Goal: Information Seeking & Learning: Learn about a topic

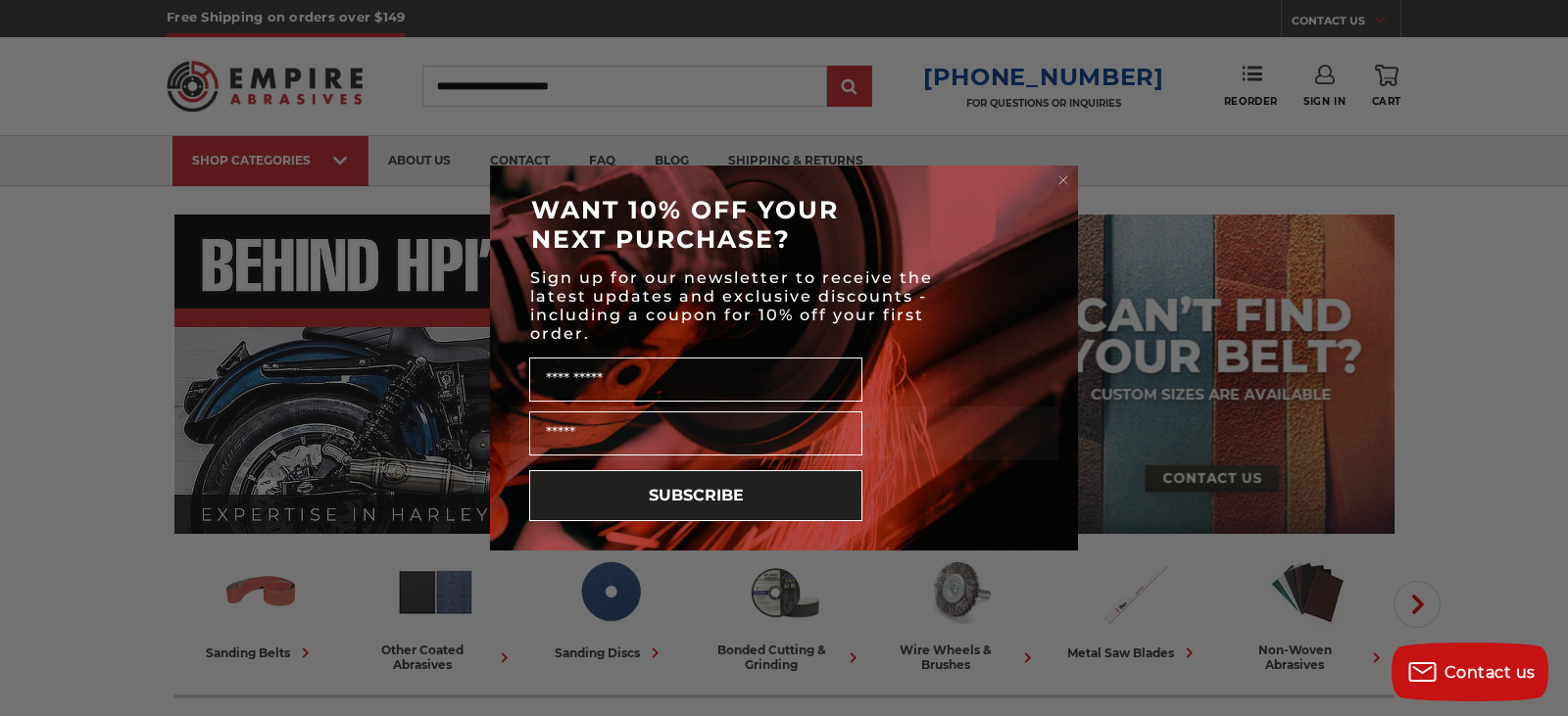
click at [1063, 176] on circle "Close dialog" at bounding box center [1063, 180] width 19 height 19
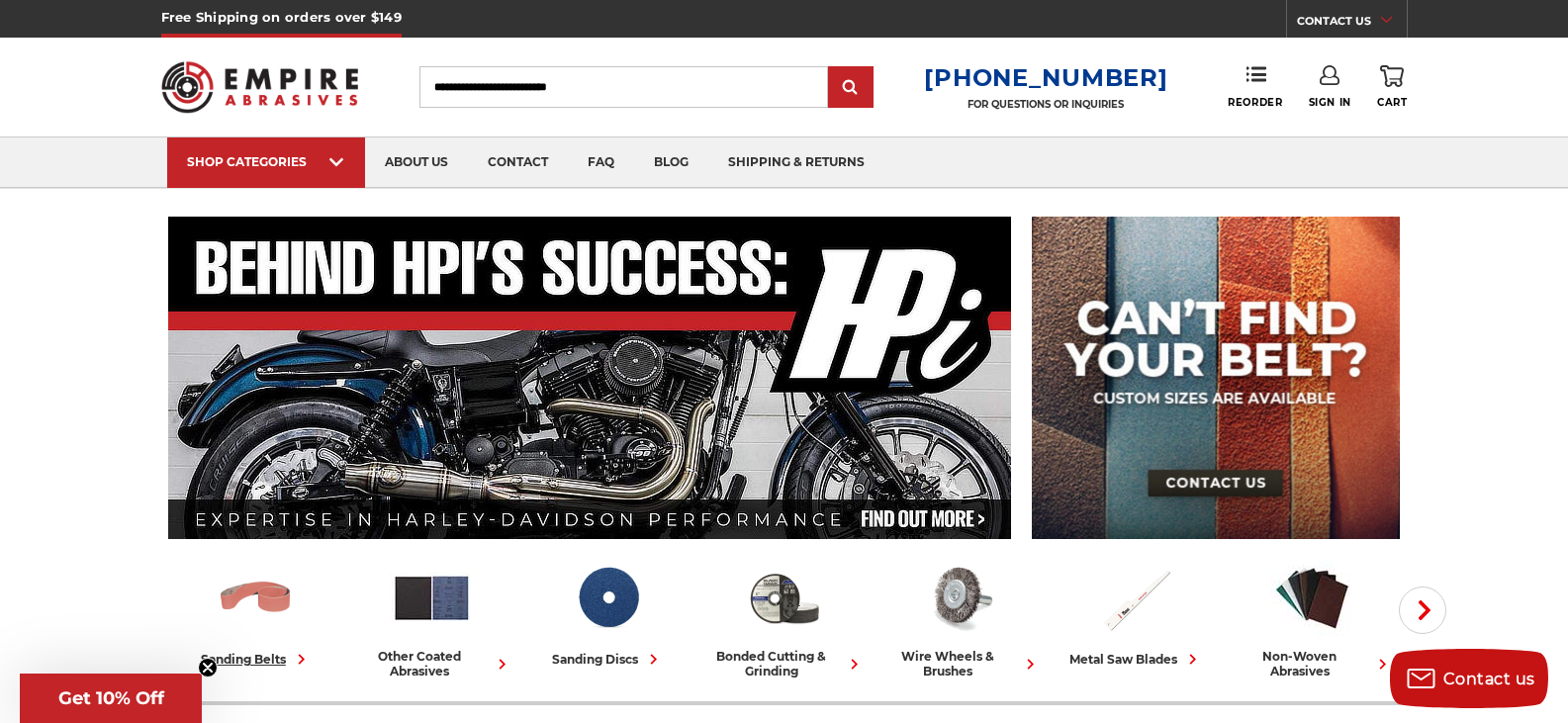
click at [256, 636] on img at bounding box center [256, 598] width 82 height 82
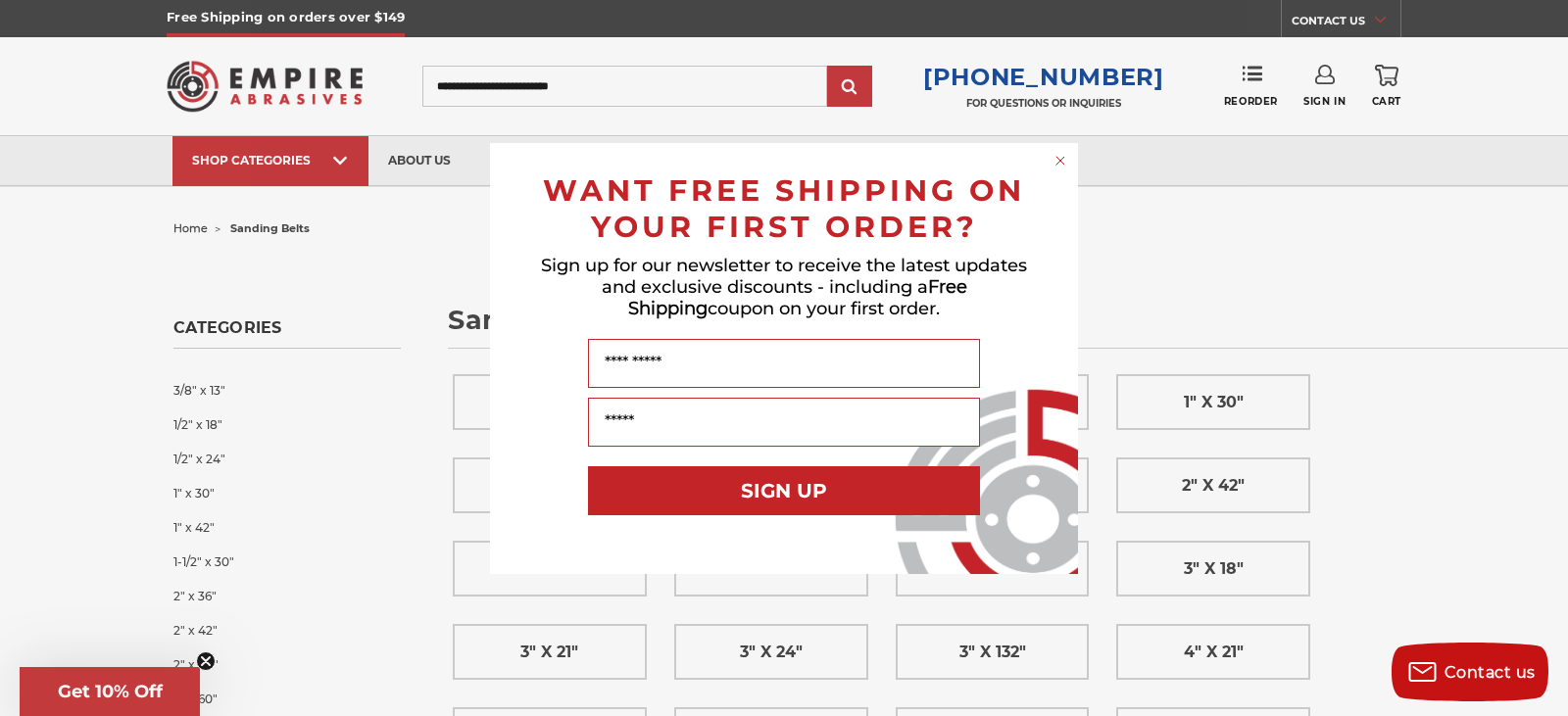
click at [1058, 165] on circle "Close dialog" at bounding box center [1060, 159] width 19 height 19
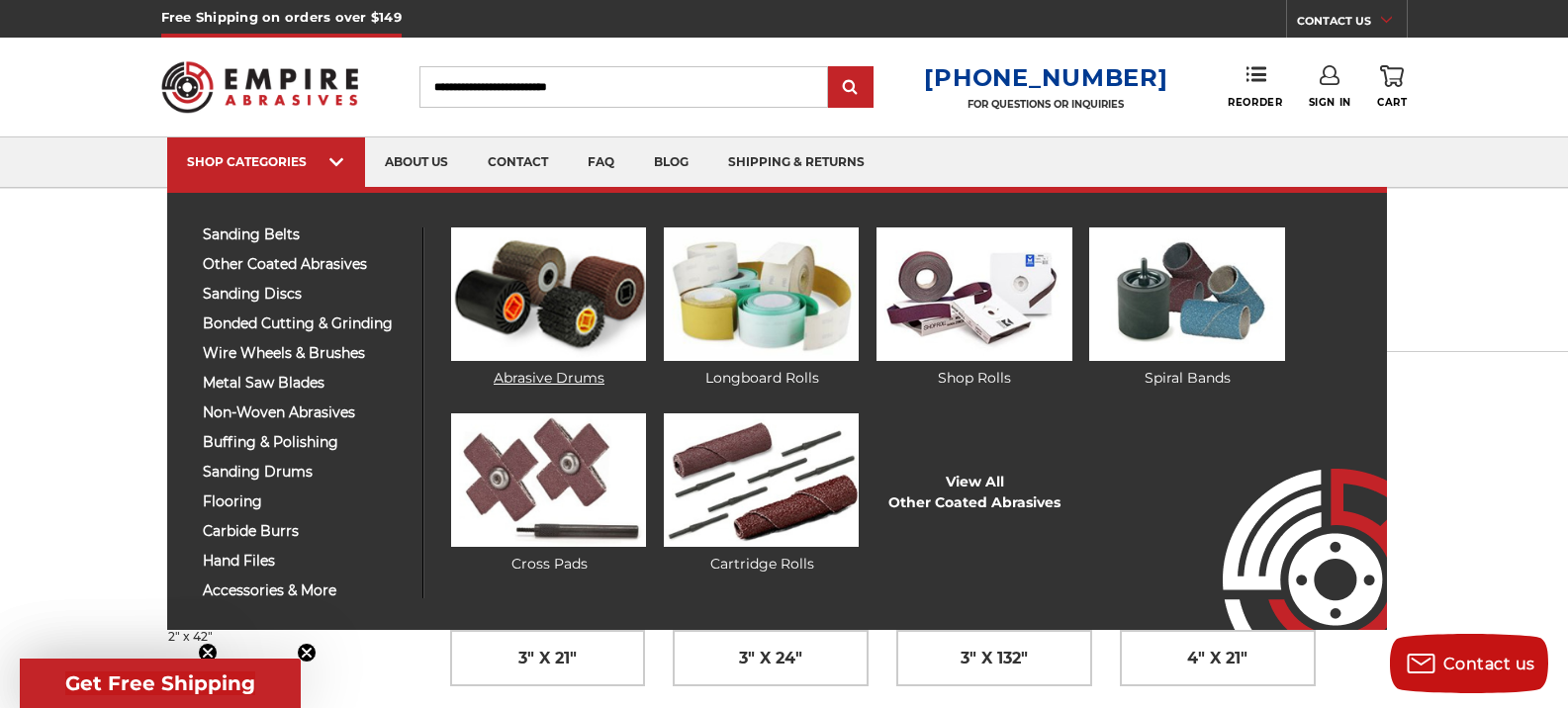
click at [504, 298] on img at bounding box center [548, 295] width 195 height 134
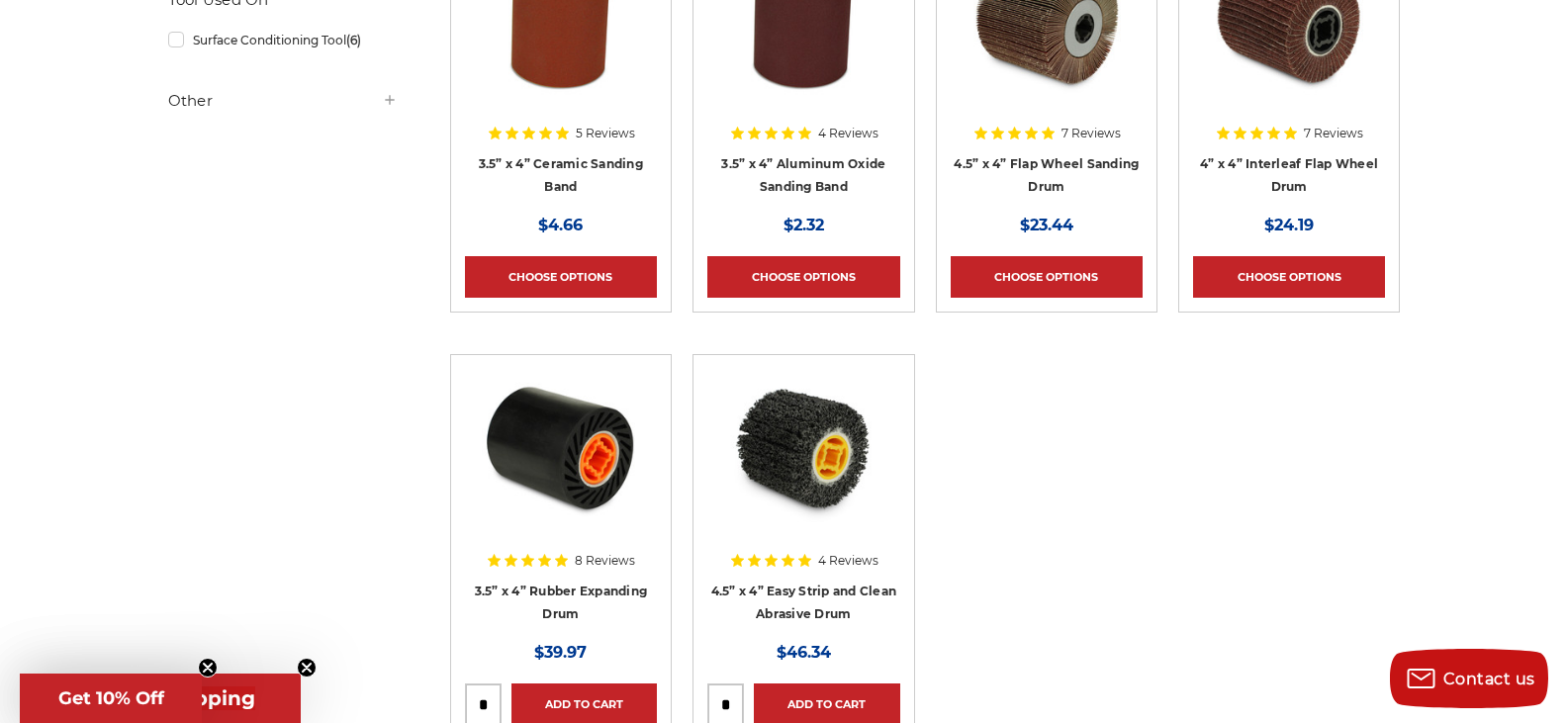
scroll to position [514, 0]
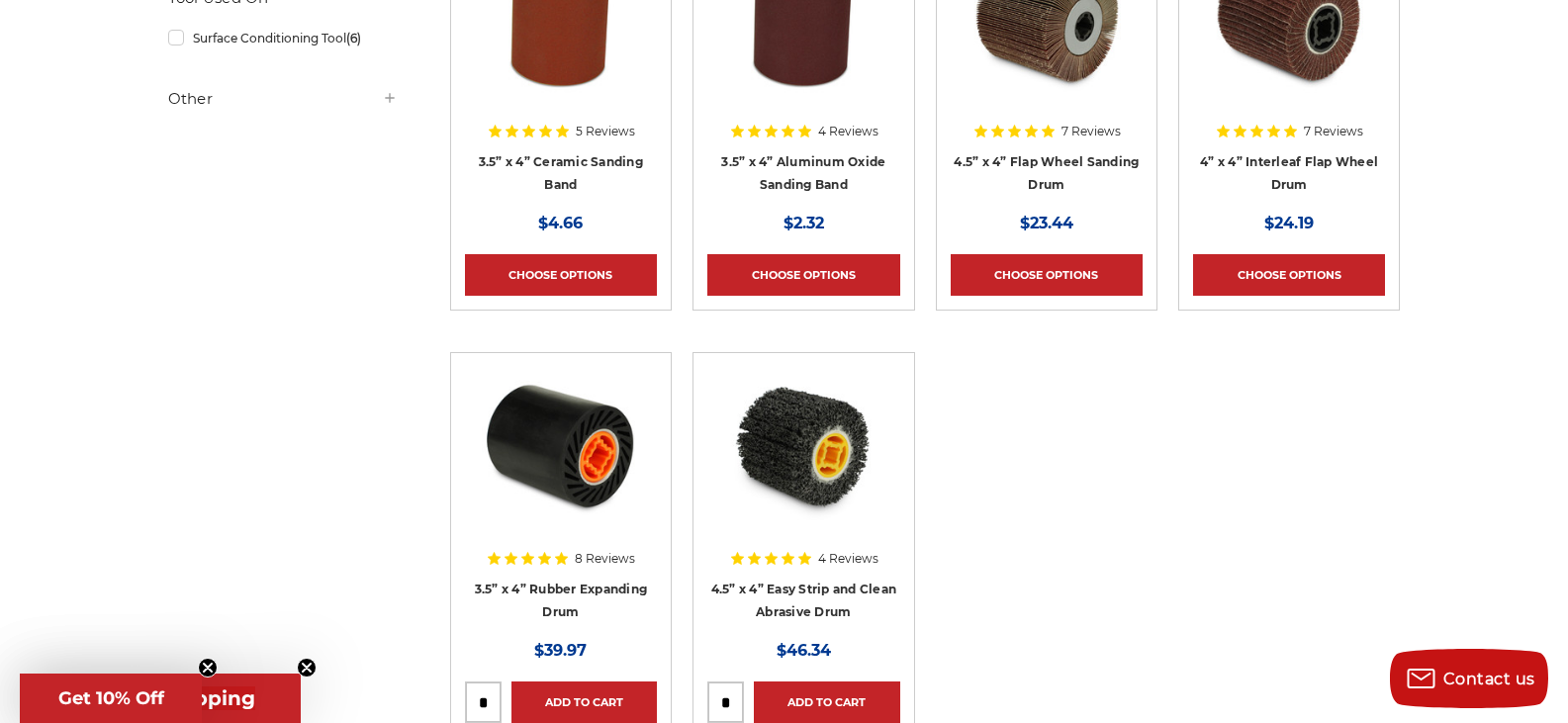
click at [806, 472] on img at bounding box center [803, 446] width 158 height 158
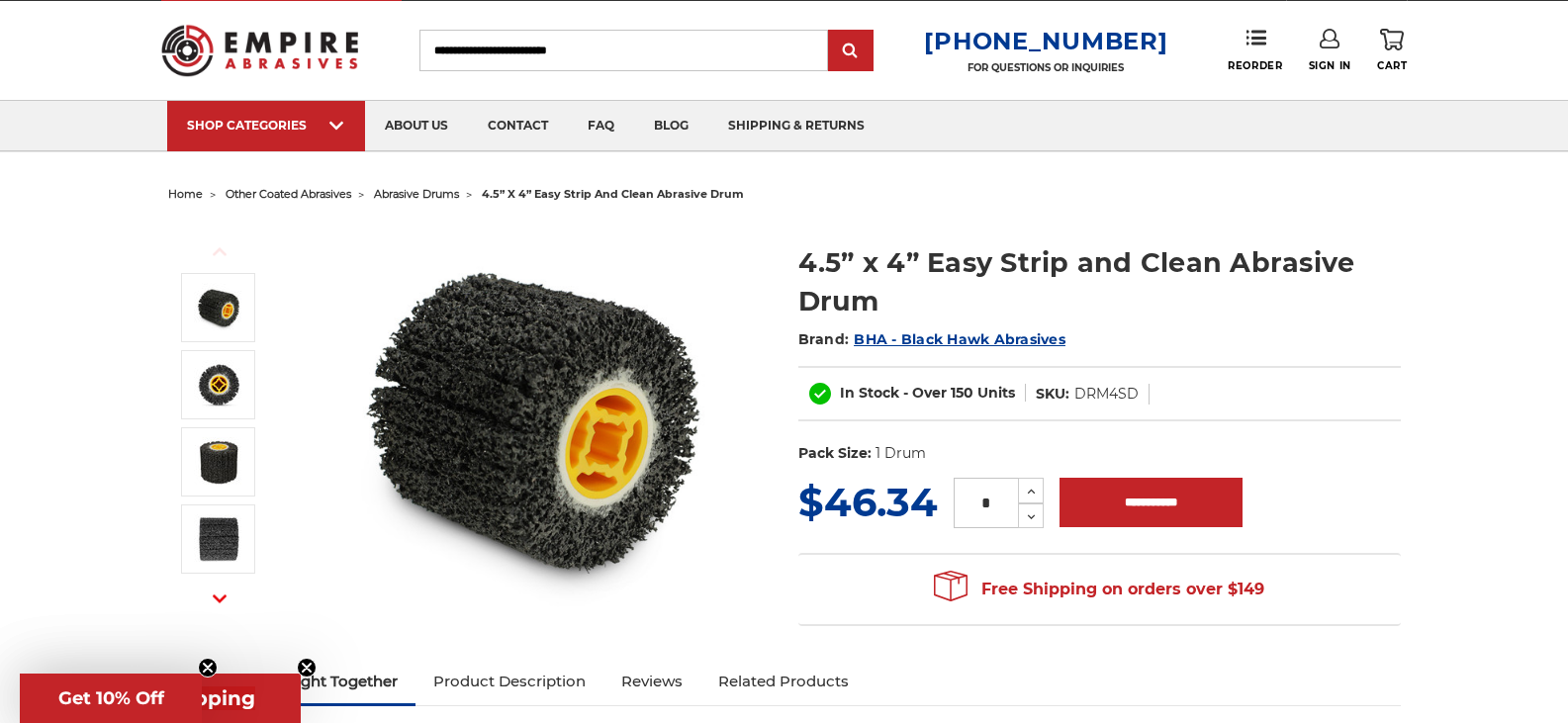
scroll to position [40, 0]
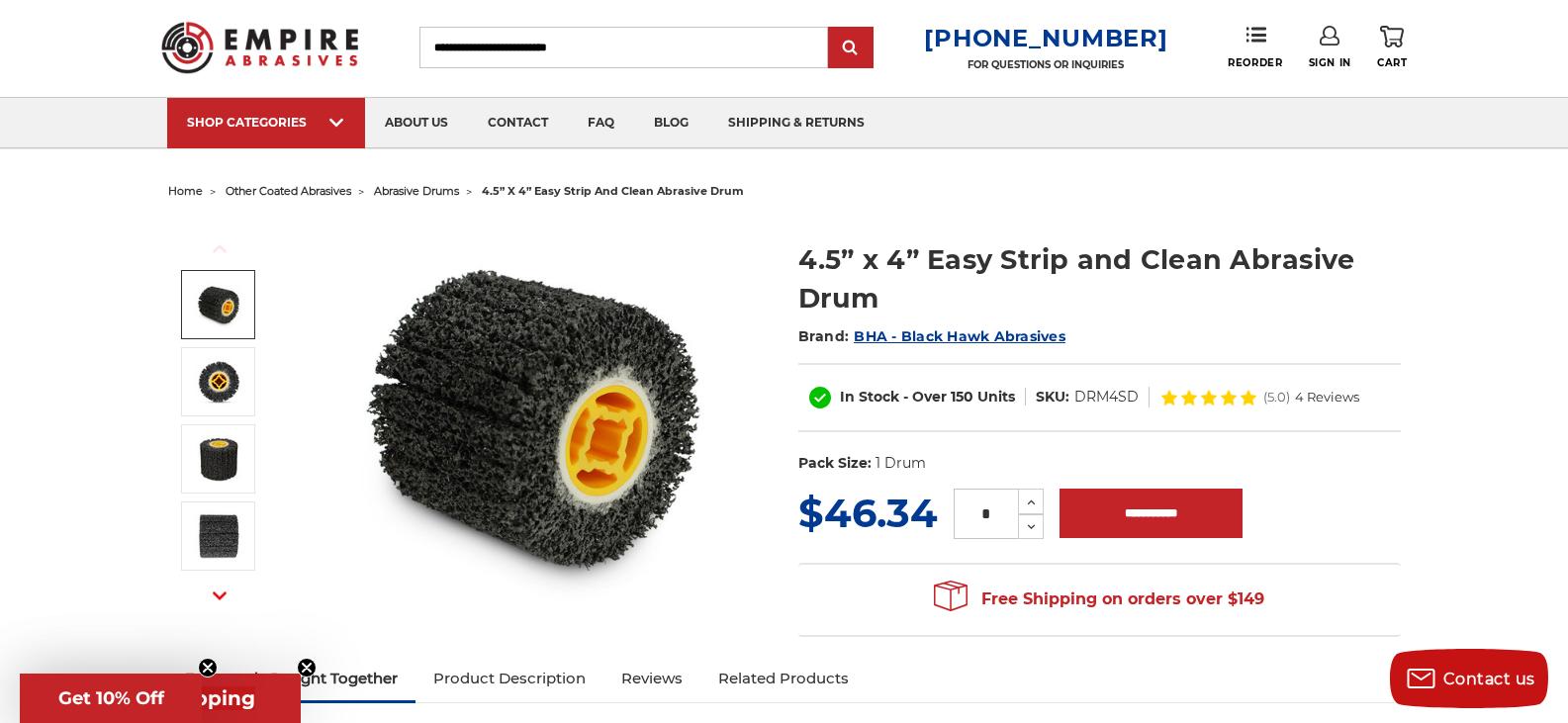
click at [945, 339] on span "BHA - Black Hawk Abrasives" at bounding box center [960, 336] width 212 height 18
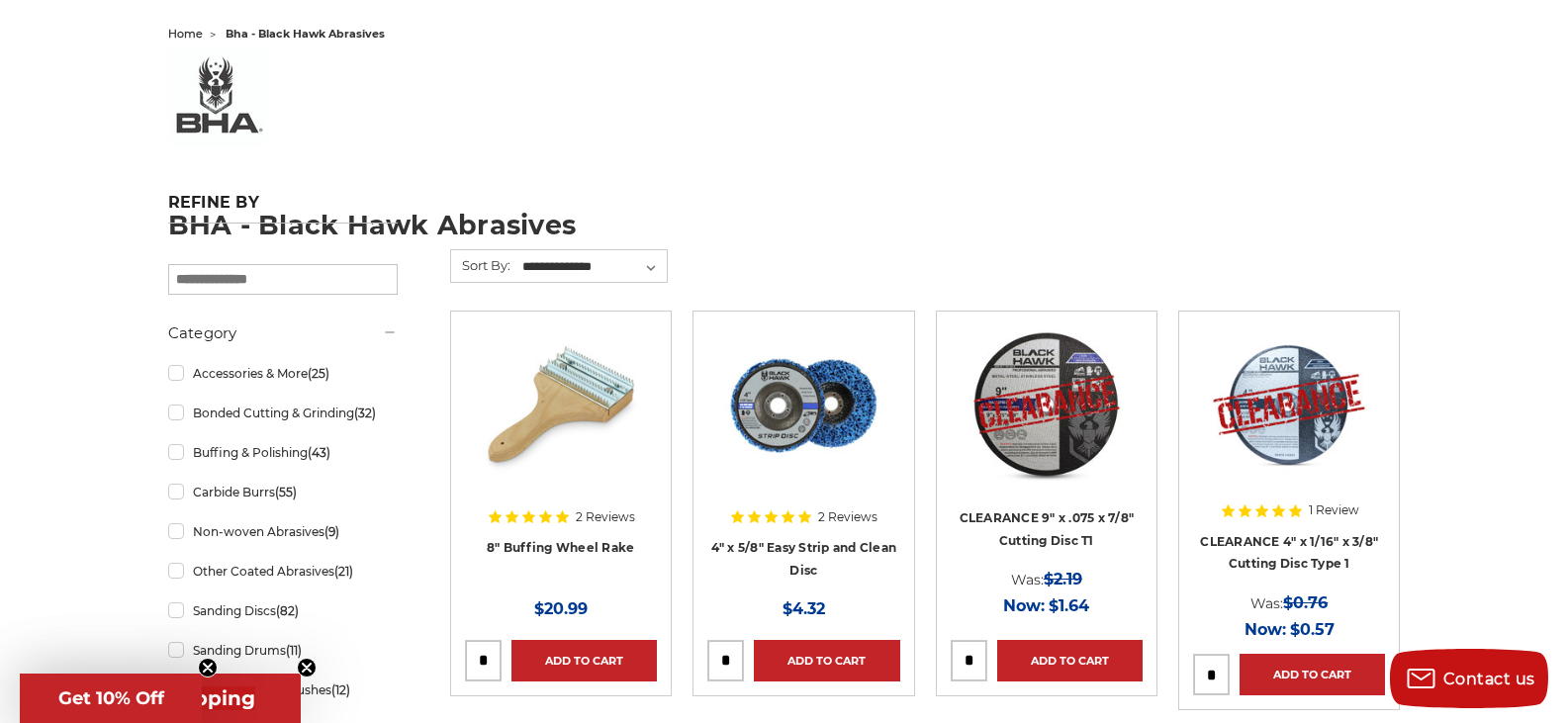
scroll to position [198, 0]
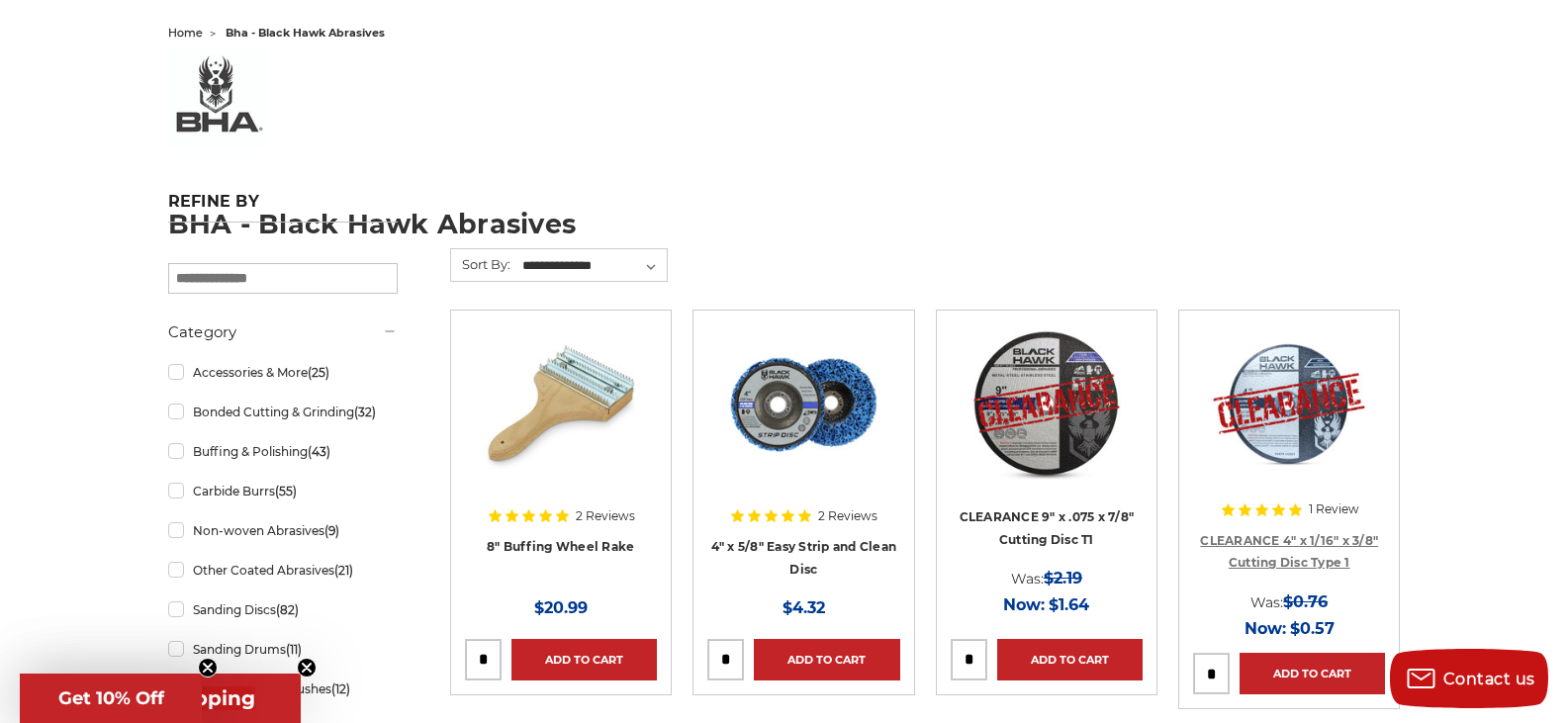
click at [1331, 544] on link "CLEARANCE 4" x 1/16" x 3/8" Cutting Disc Type 1" at bounding box center [1289, 552] width 178 height 38
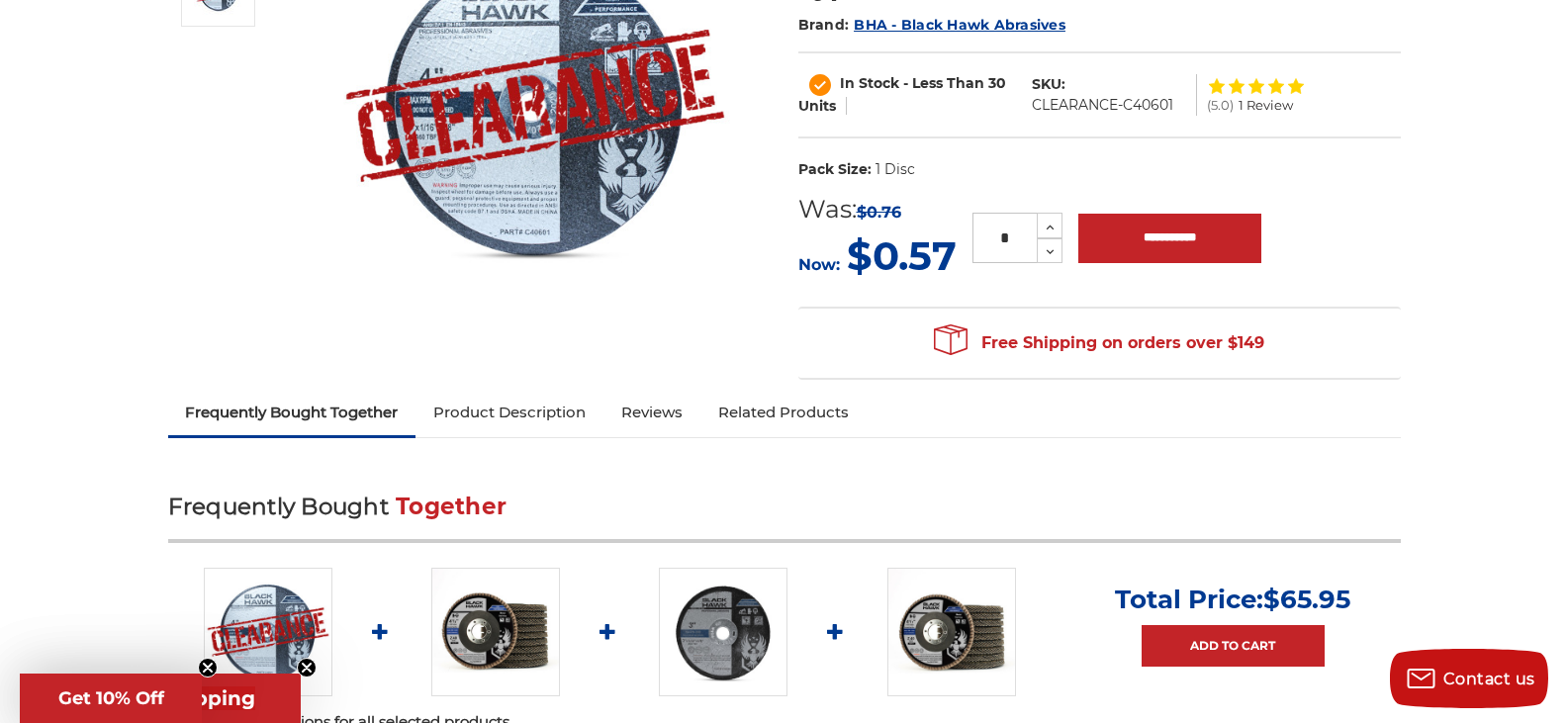
scroll to position [346, 0]
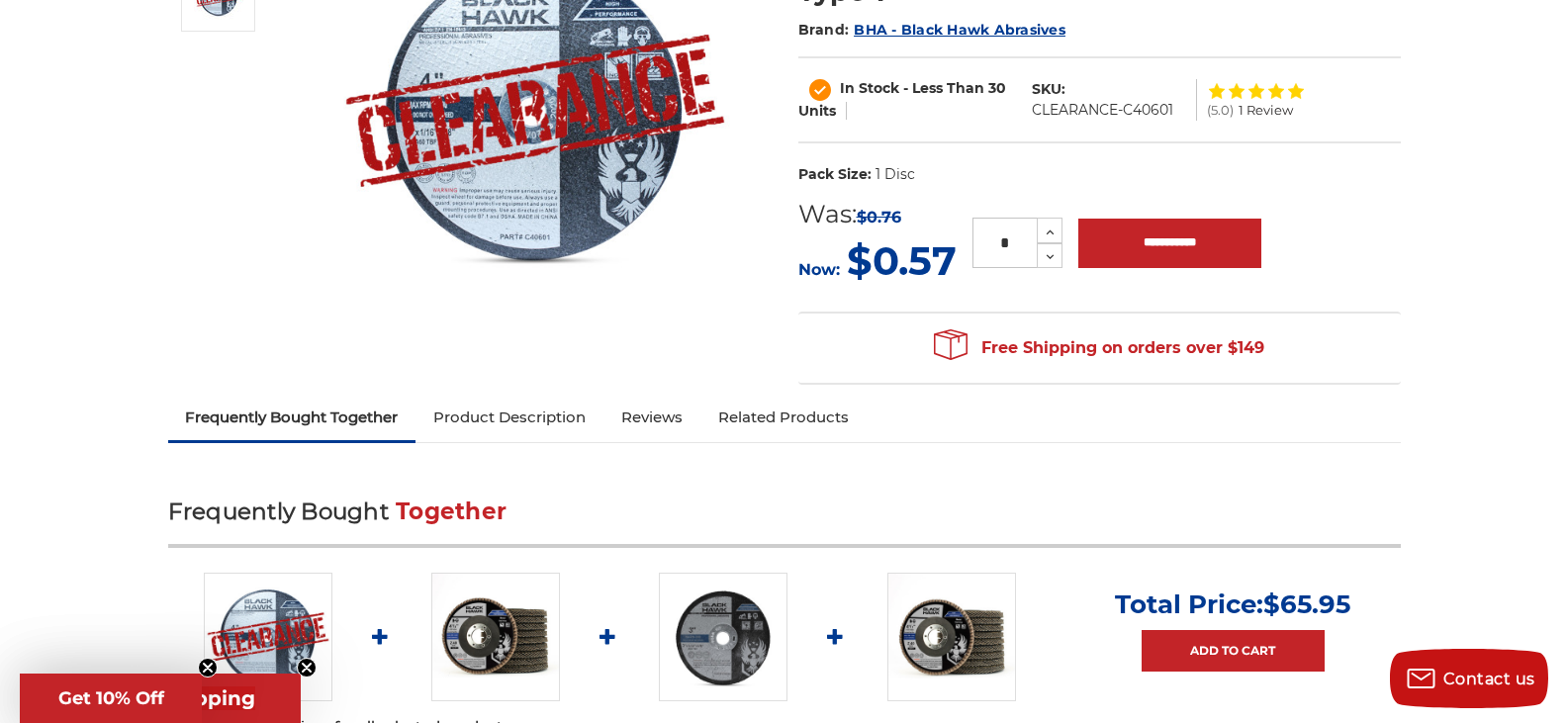
click at [649, 423] on link "Reviews" at bounding box center [651, 418] width 97 height 44
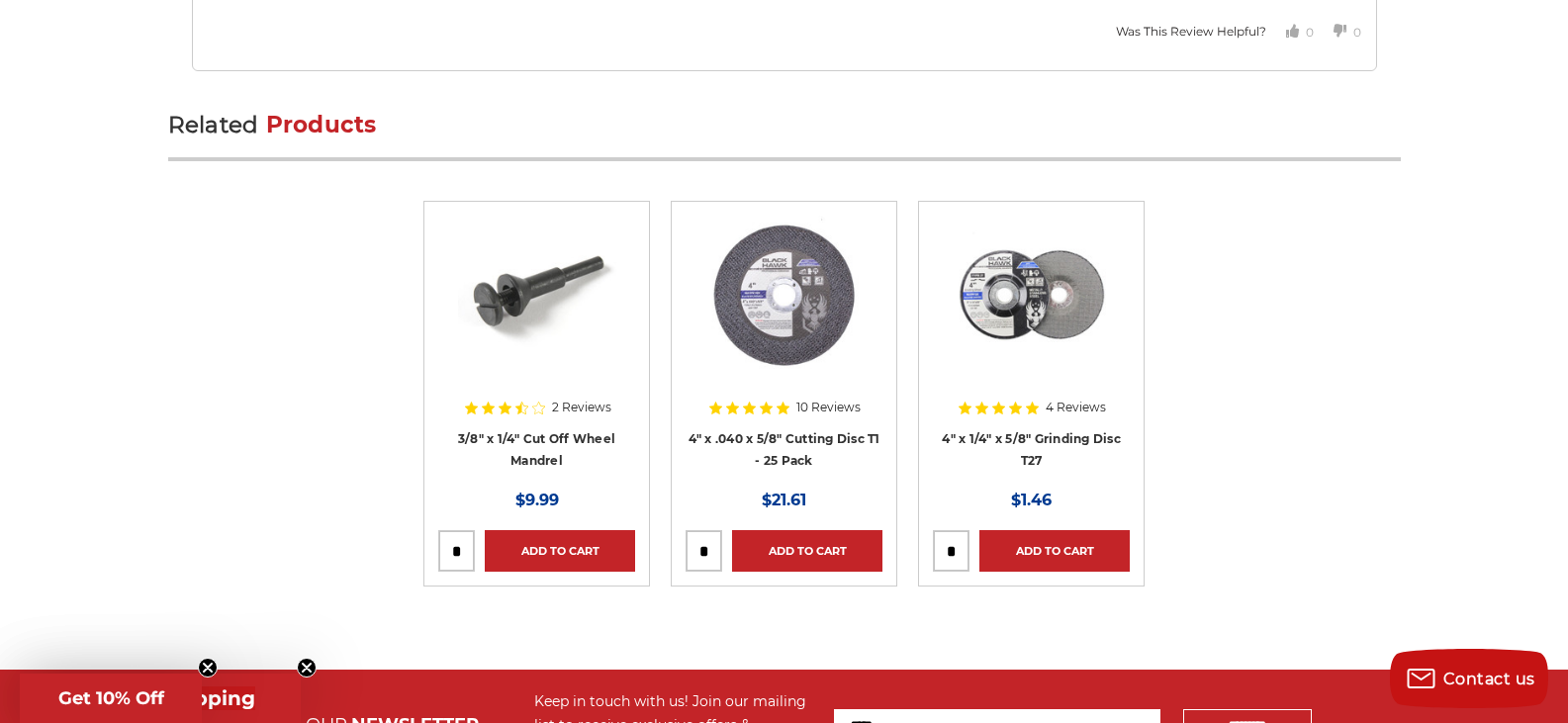
scroll to position [2430, 0]
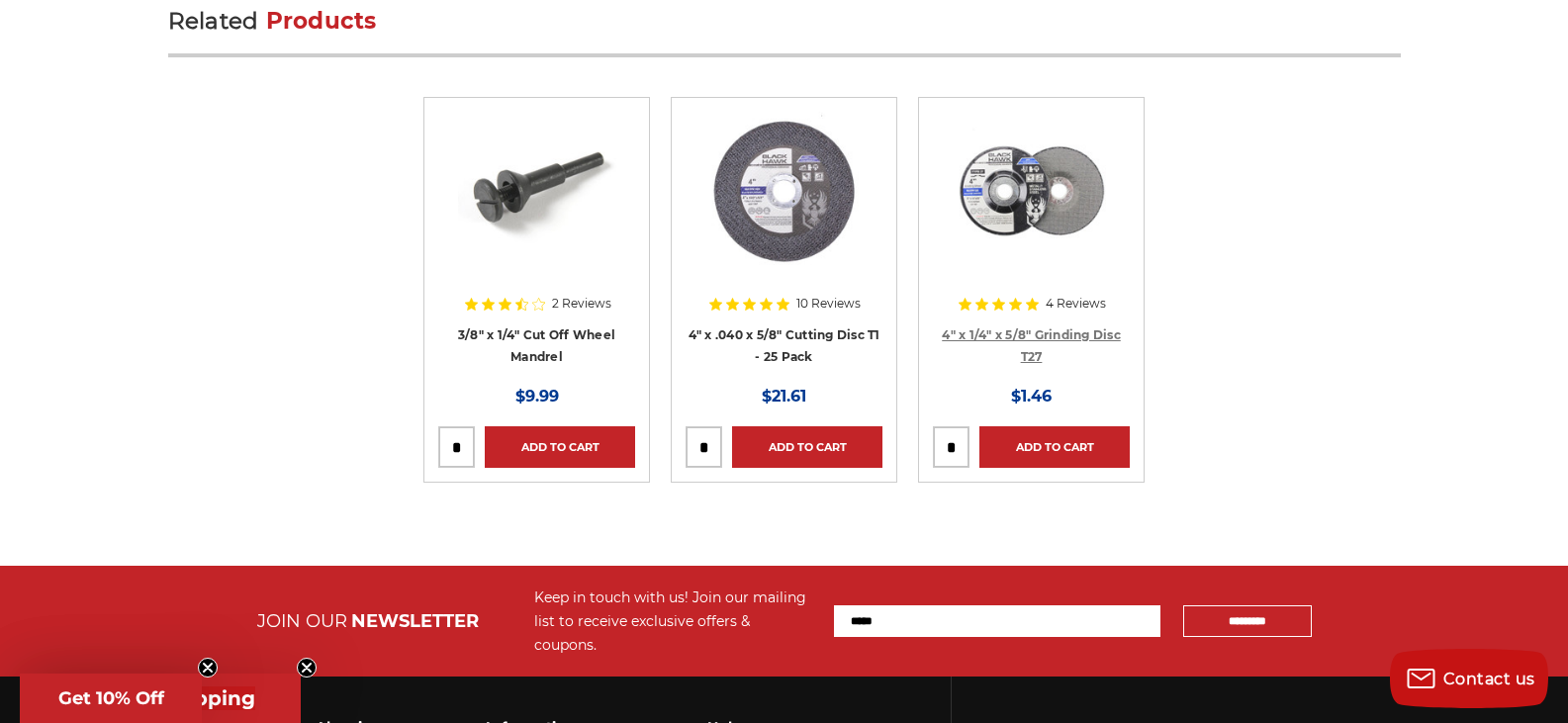
click at [1022, 336] on link "4" x 1/4" x 5/8" Grinding Disc T27" at bounding box center [1031, 346] width 179 height 38
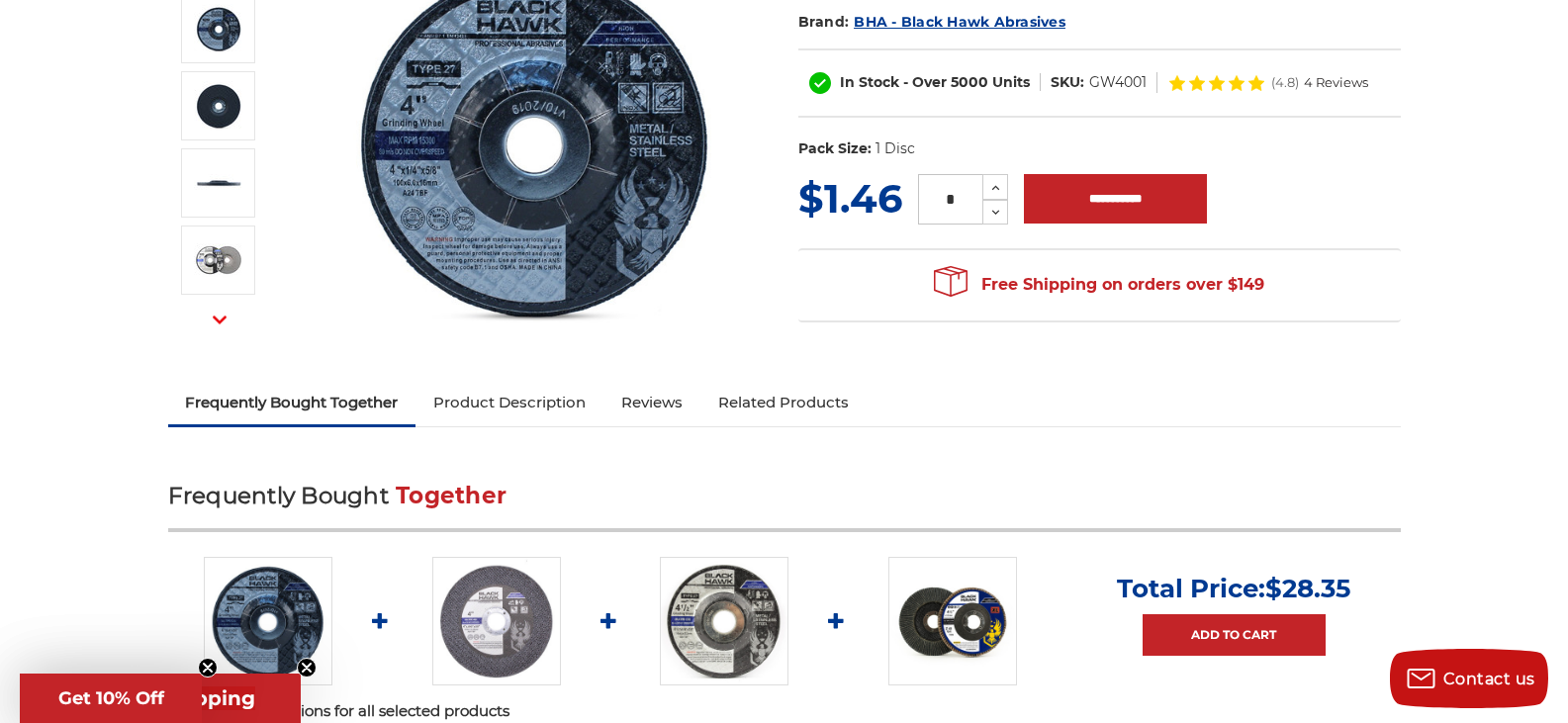
scroll to position [317, 0]
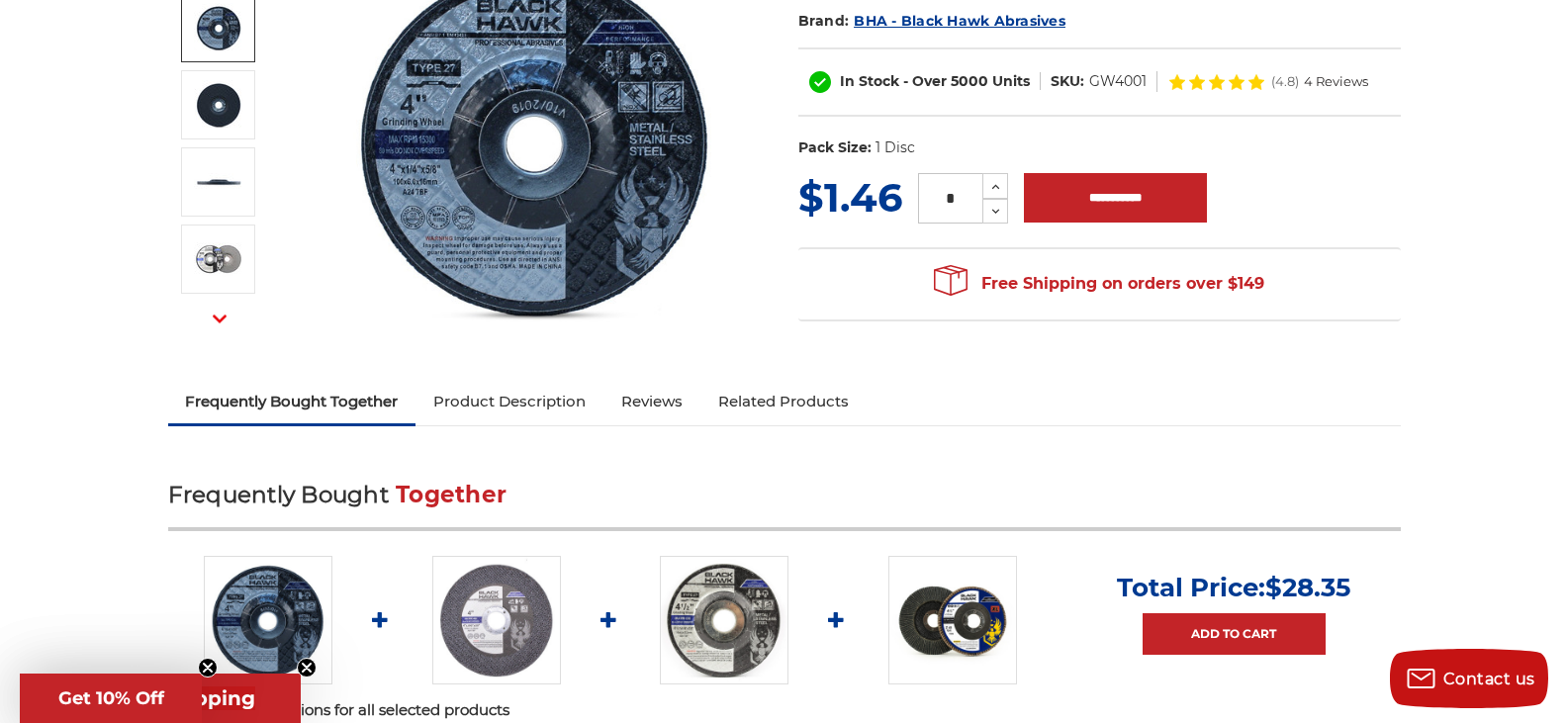
click at [219, 24] on img at bounding box center [218, 27] width 49 height 49
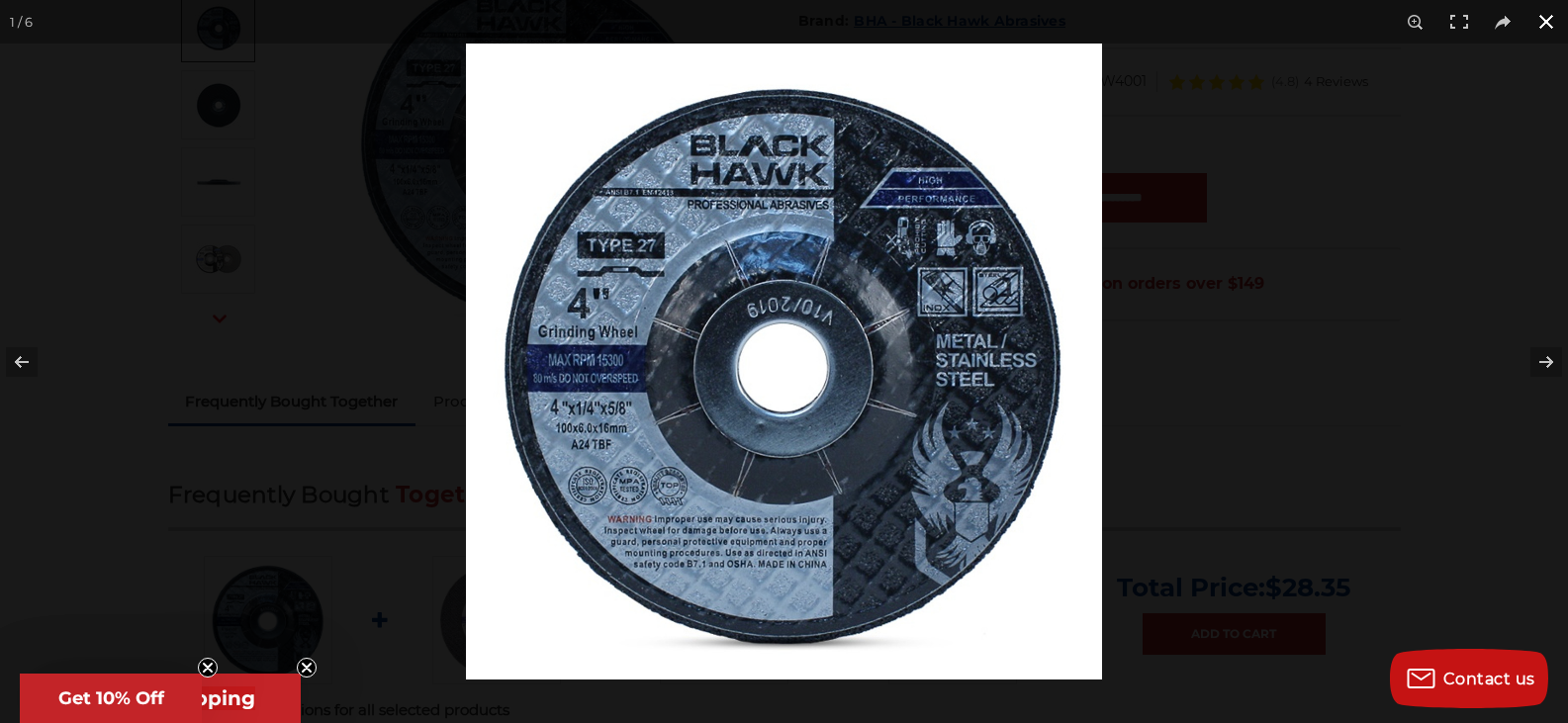
click at [220, 97] on div at bounding box center [784, 361] width 1568 height 723
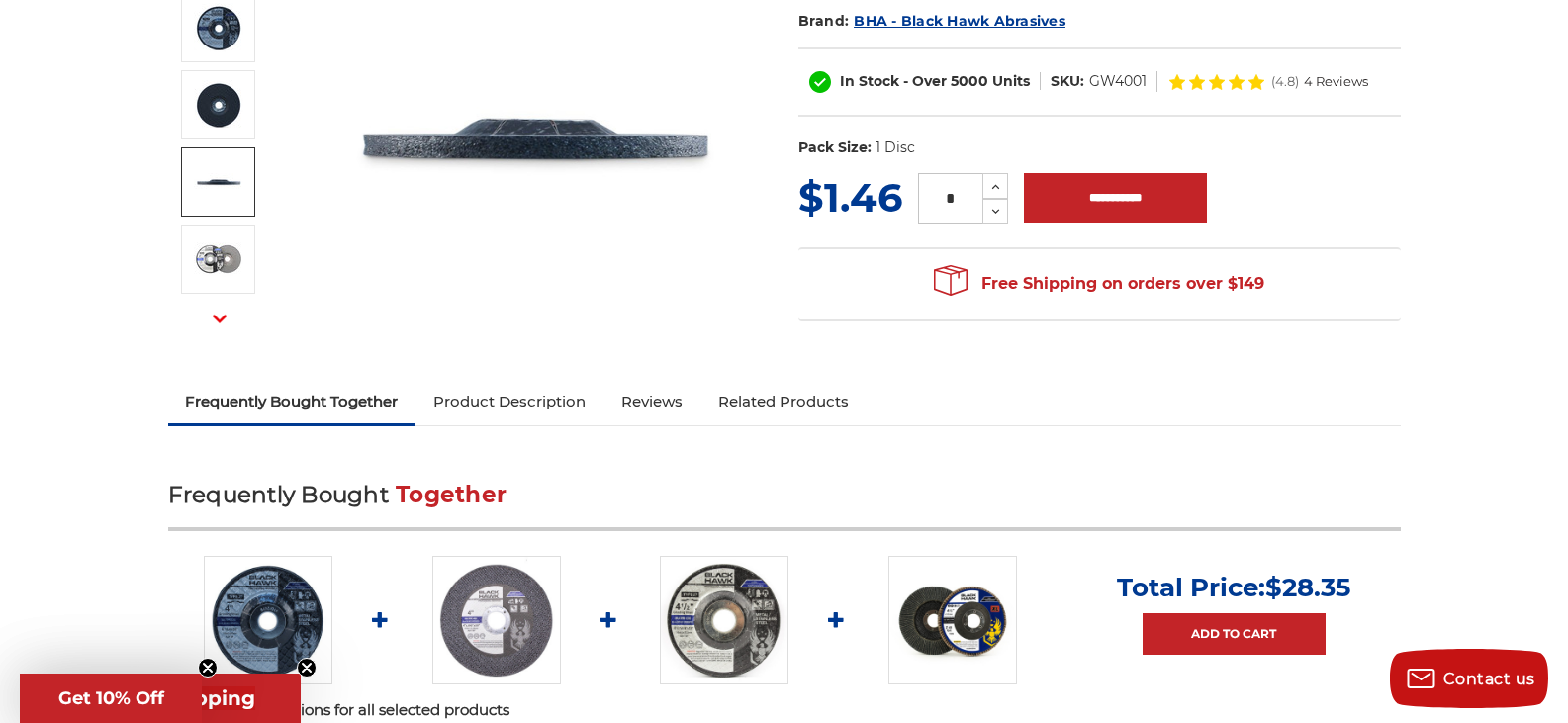
click at [223, 190] on img at bounding box center [218, 181] width 49 height 49
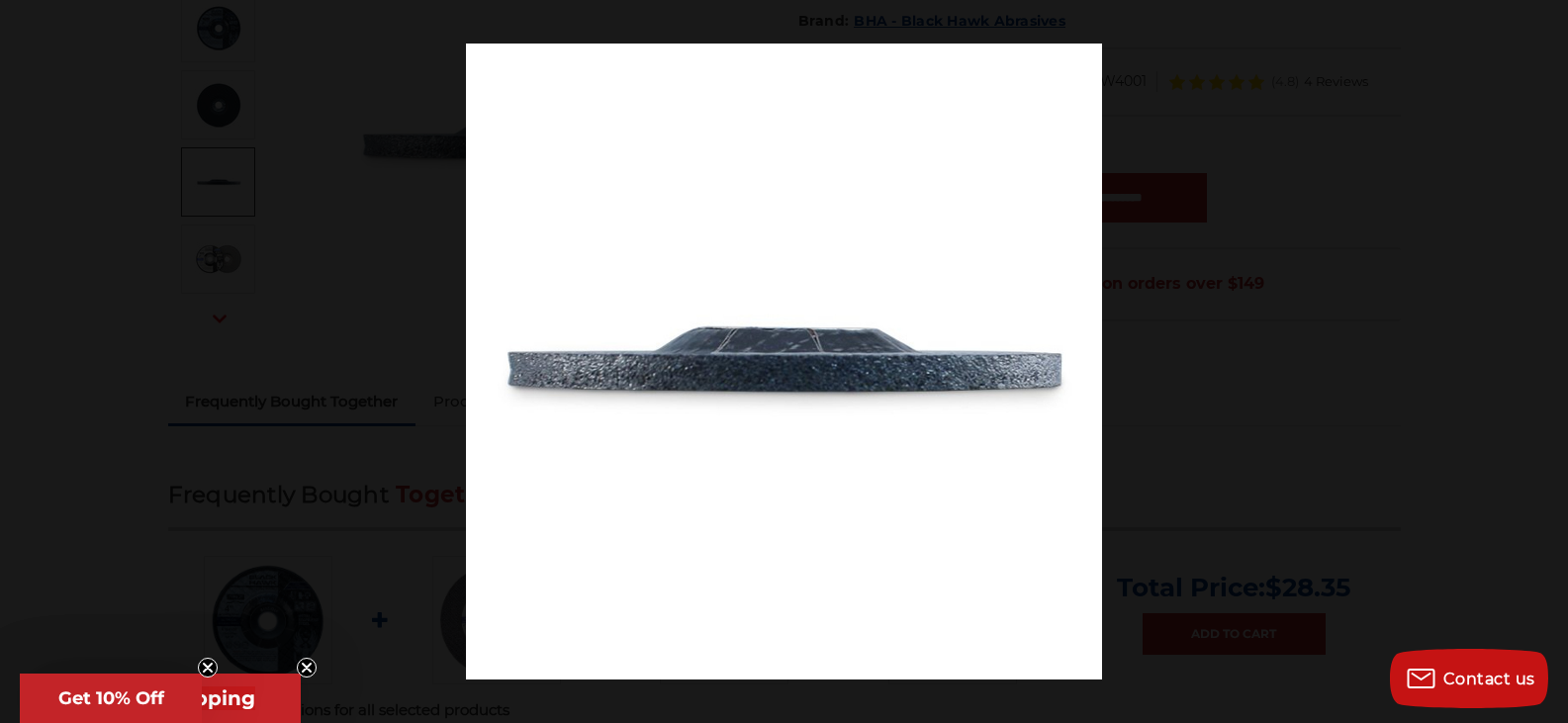
click at [1518, 32] on button at bounding box center [1503, 22] width 44 height 44
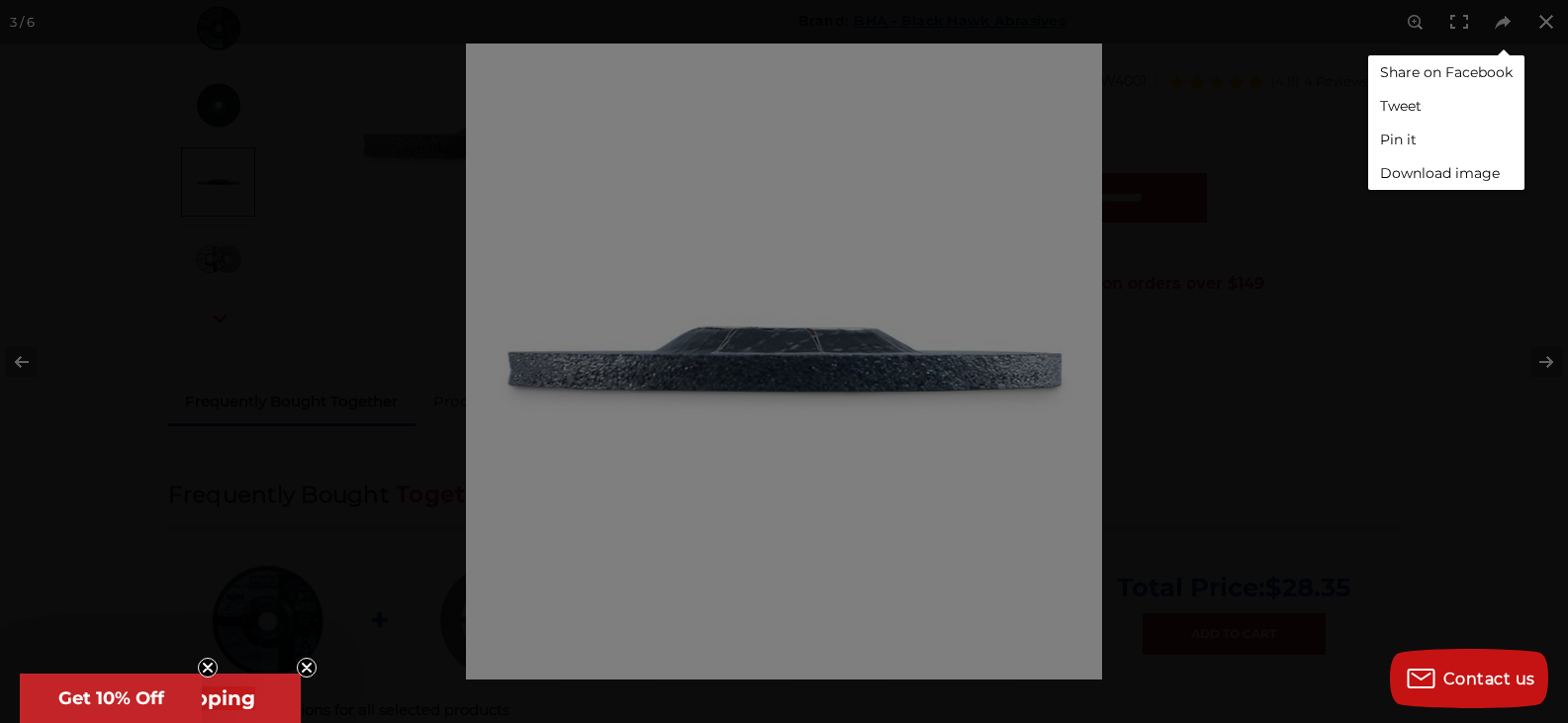
click at [1380, 34] on div "Share on Facebook Tweet Pin it Download image" at bounding box center [784, 361] width 1568 height 723
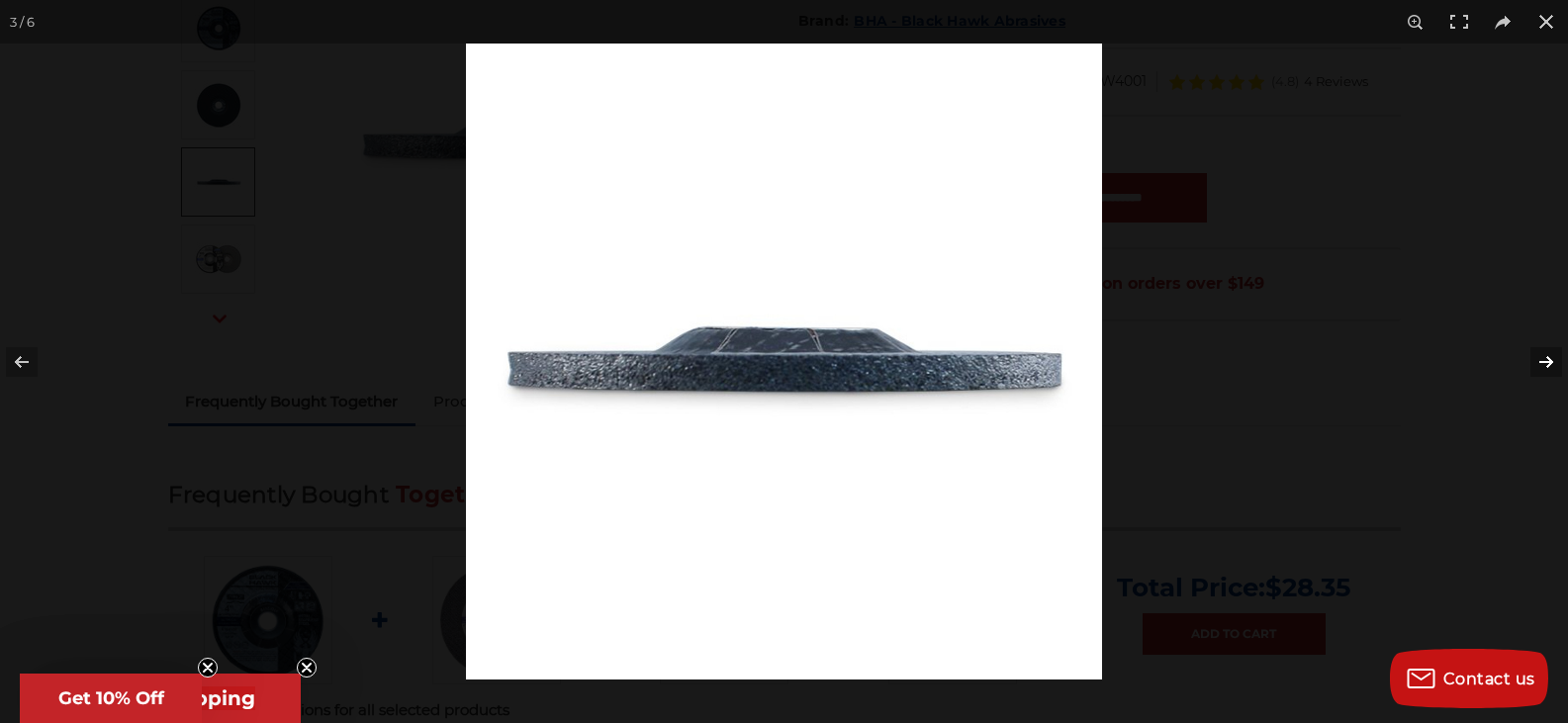
click at [1543, 365] on button at bounding box center [1533, 362] width 69 height 99
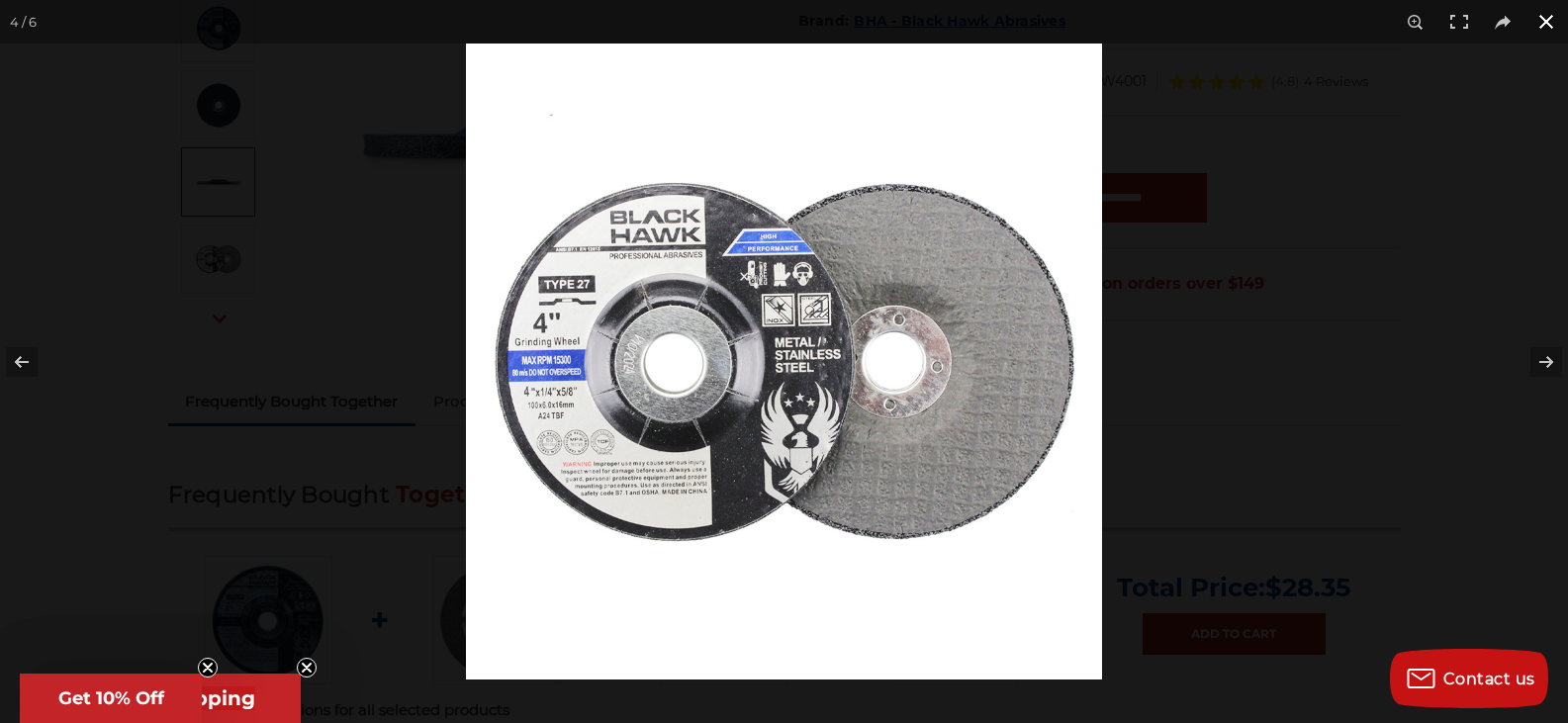
click at [1479, 266] on div at bounding box center [1250, 405] width 1568 height 723
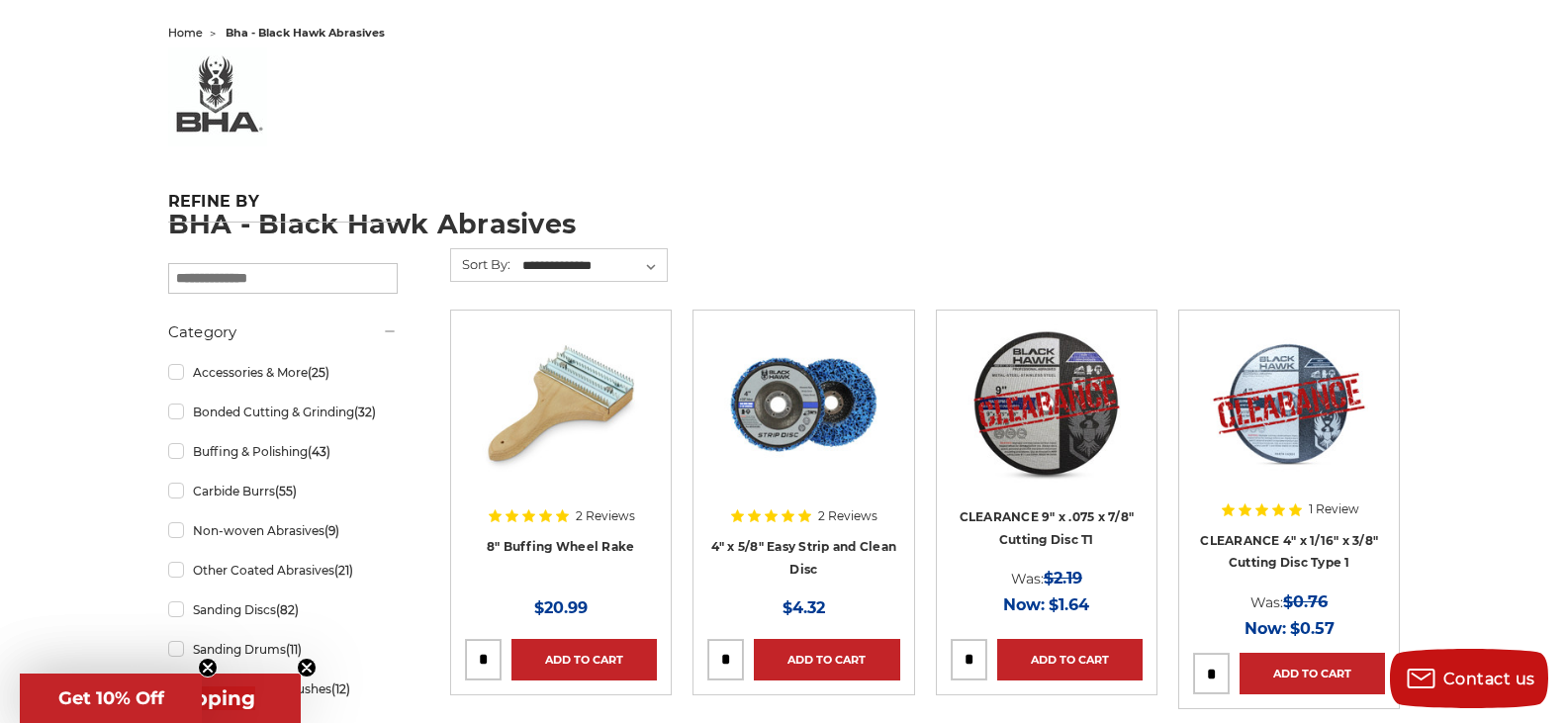
click at [829, 425] on img at bounding box center [803, 403] width 158 height 158
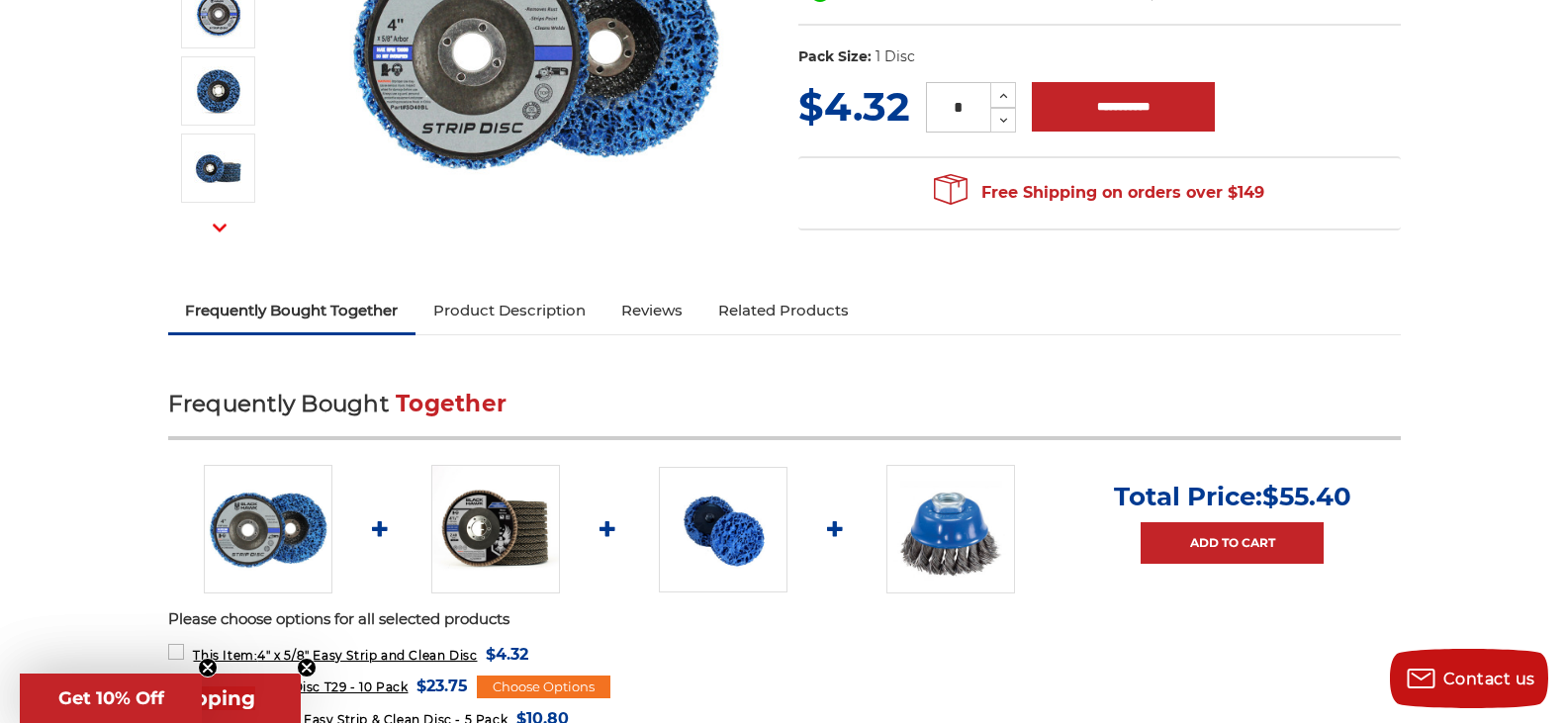
scroll to position [456, 0]
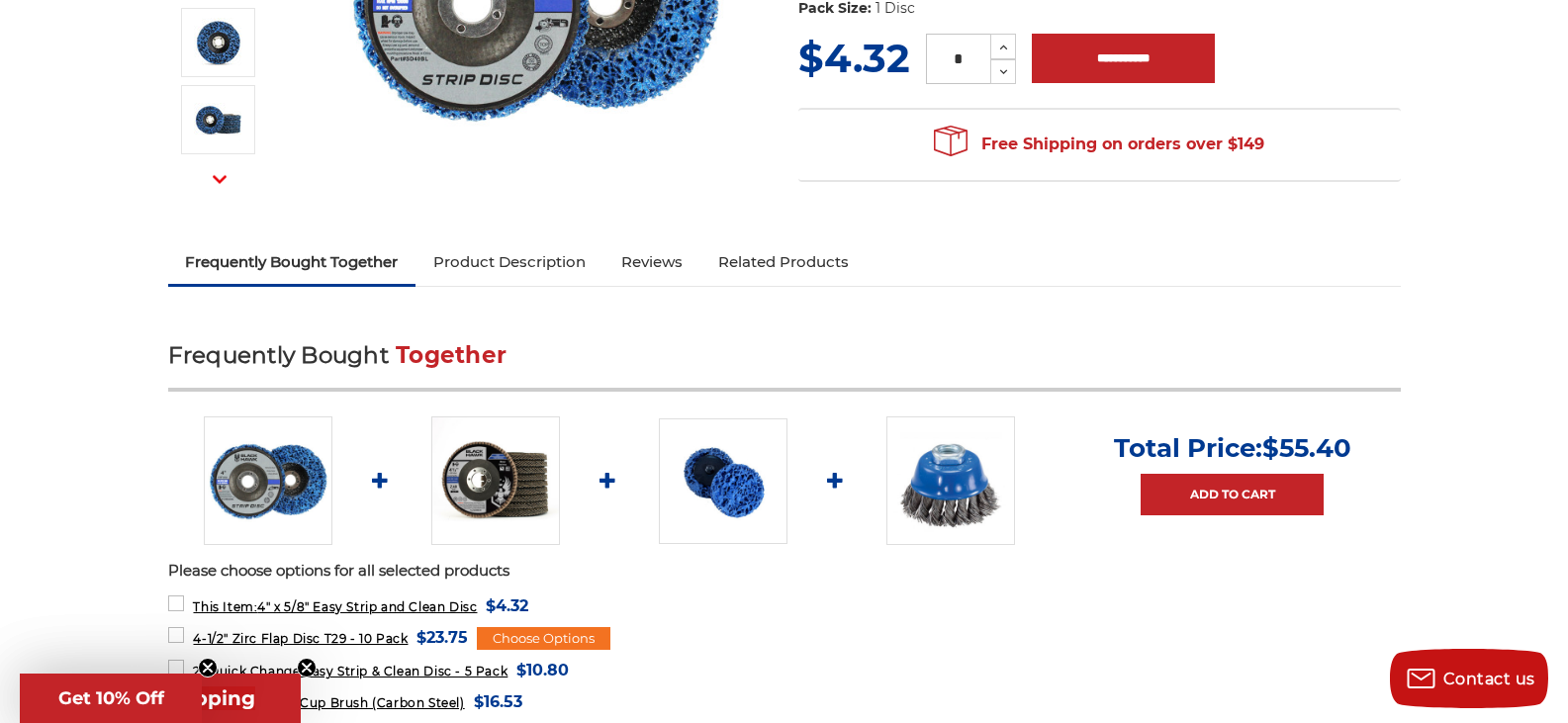
click at [539, 260] on link "Product Description" at bounding box center [509, 262] width 188 height 44
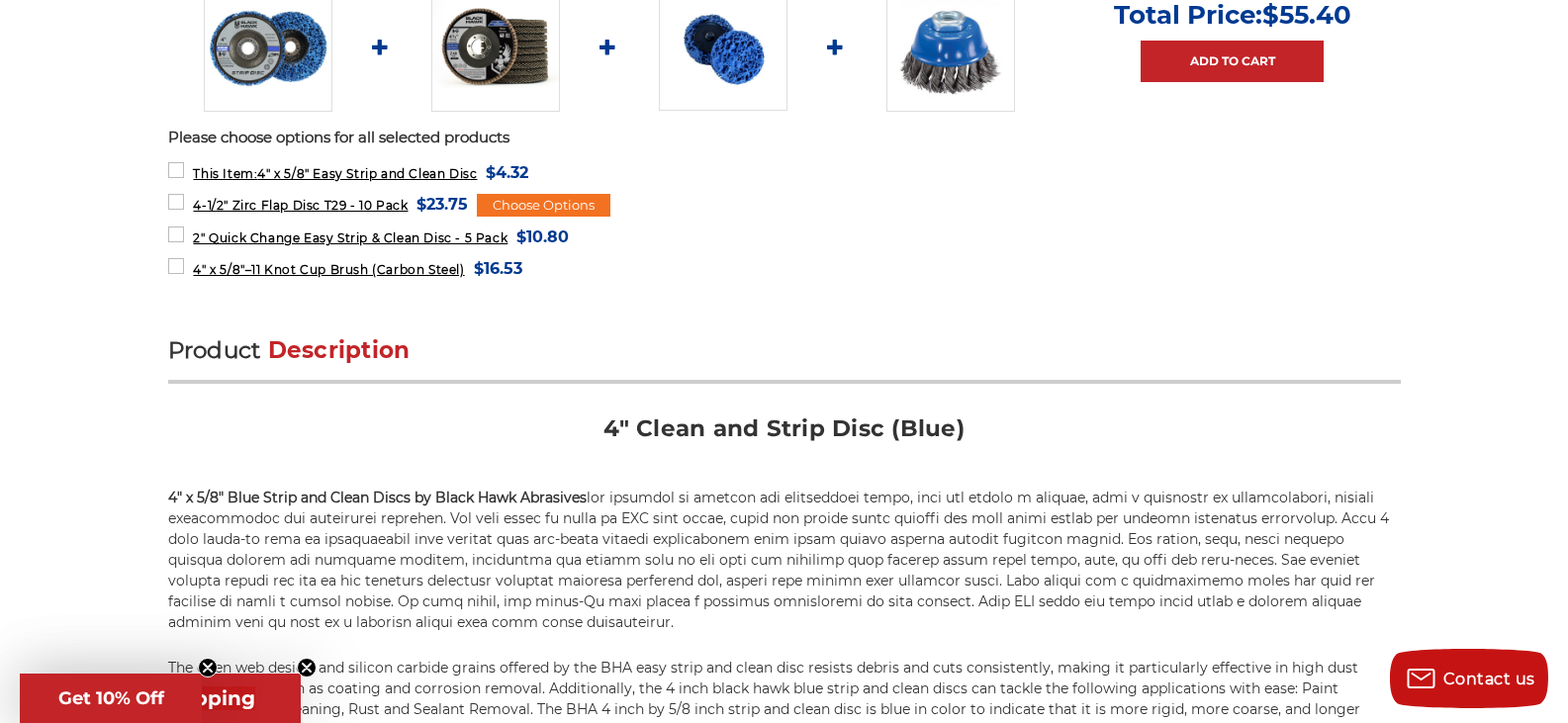
scroll to position [1204, 0]
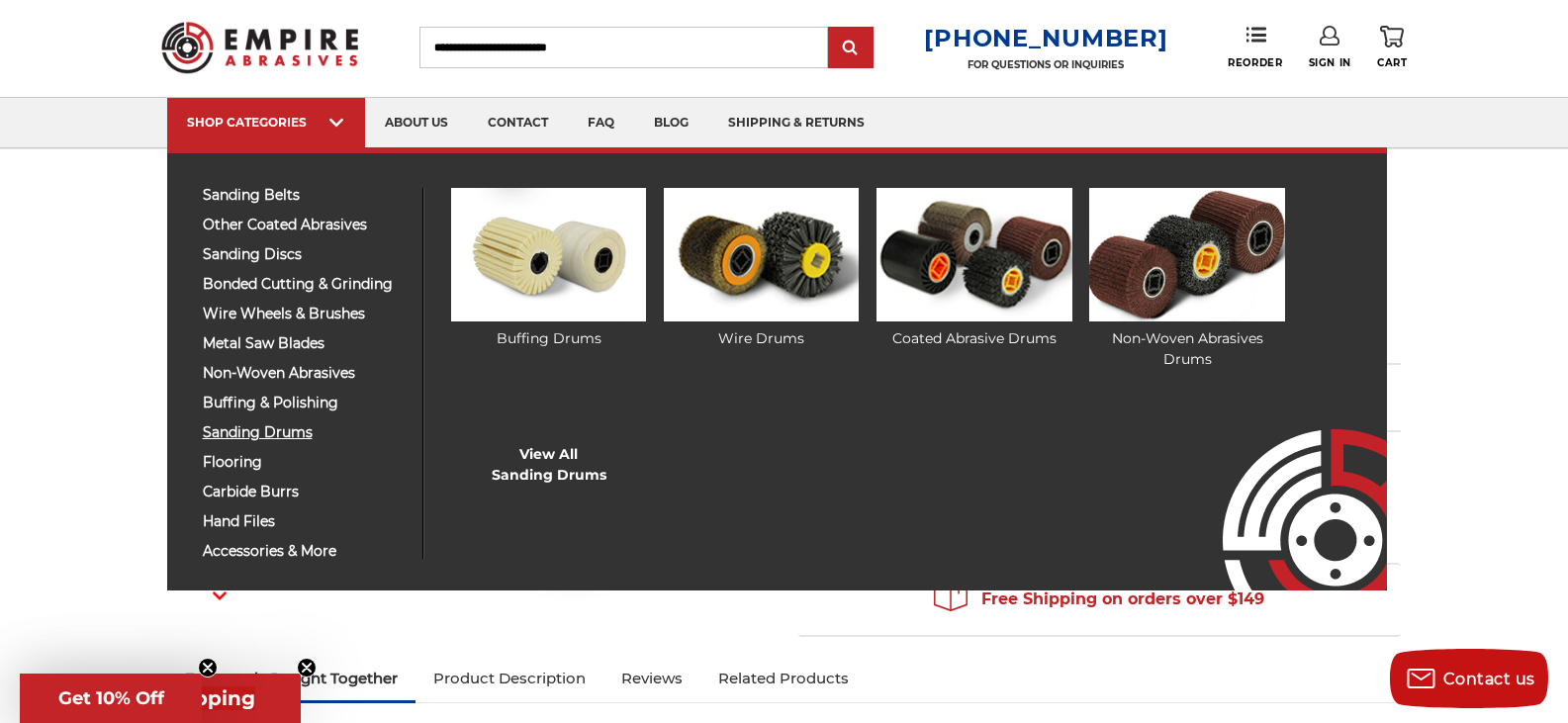
click at [244, 431] on span "sanding drums" at bounding box center [305, 432] width 205 height 15
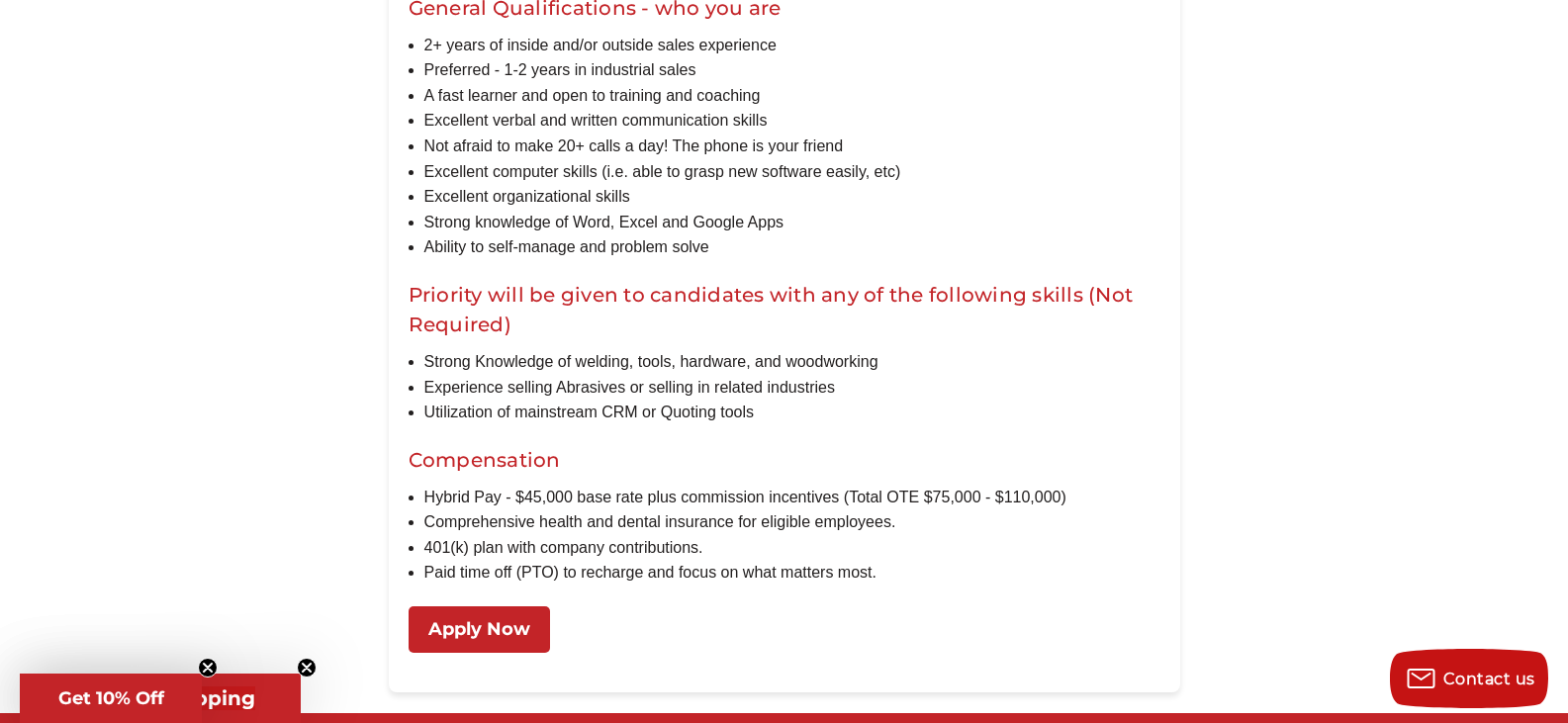
scroll to position [1782, 0]
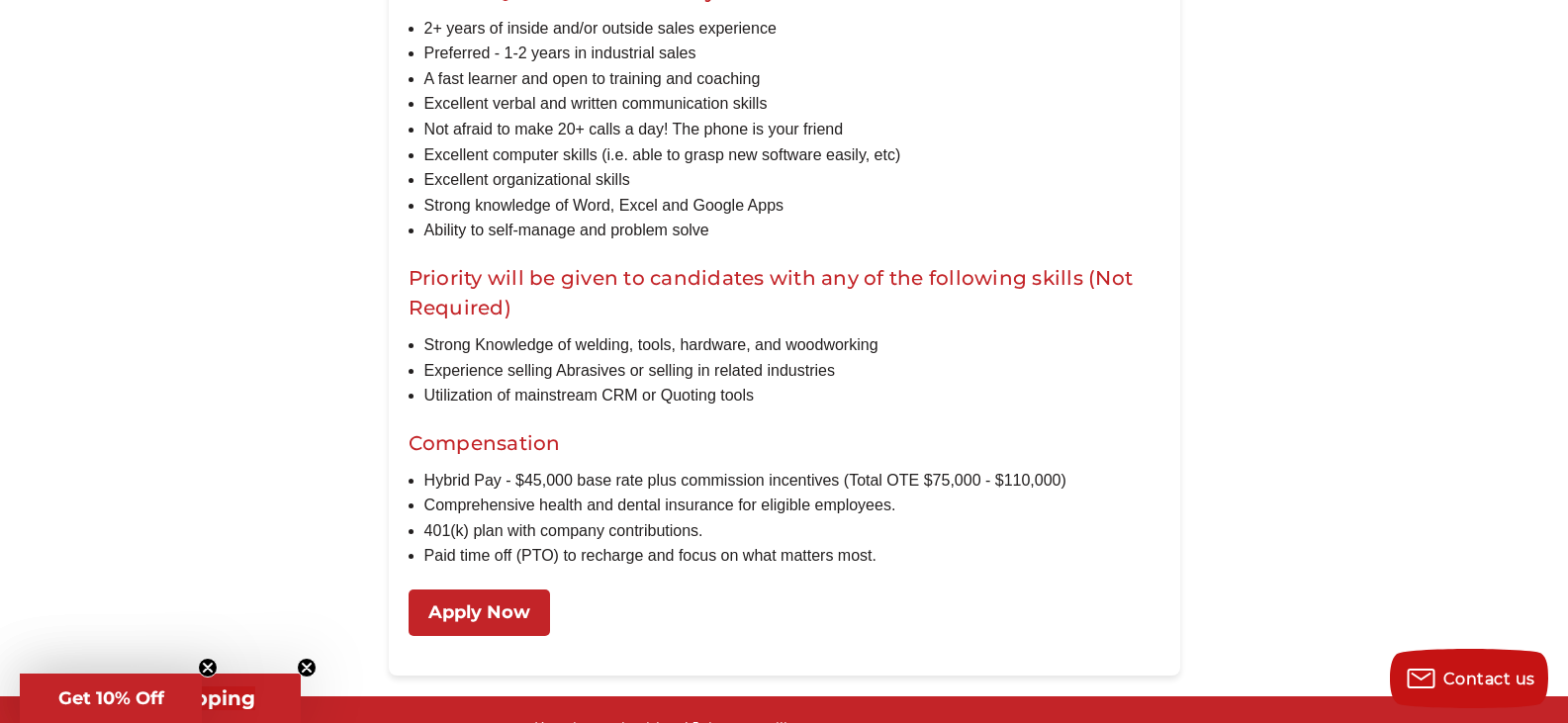
click at [466, 636] on link "Apply Now" at bounding box center [479, 613] width 141 height 46
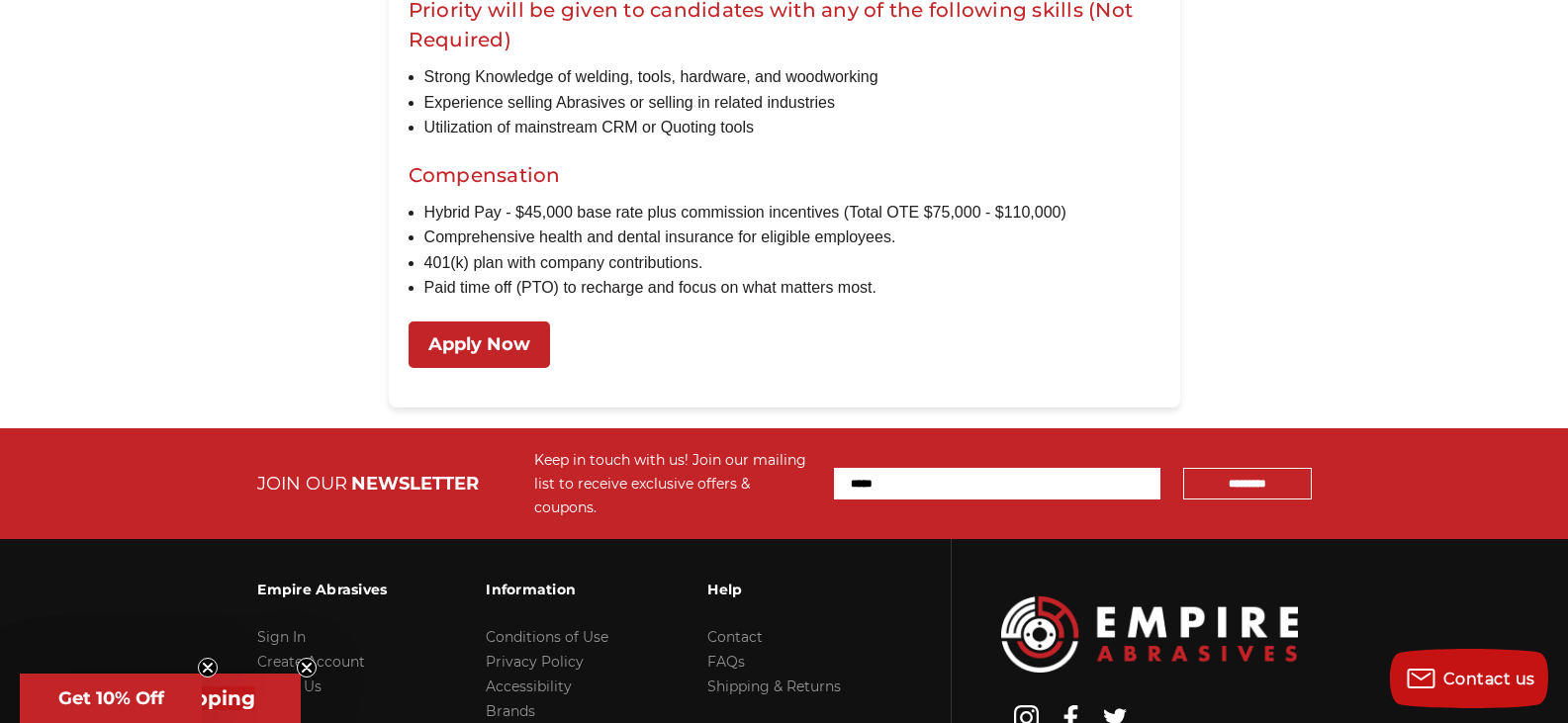
scroll to position [2055, 0]
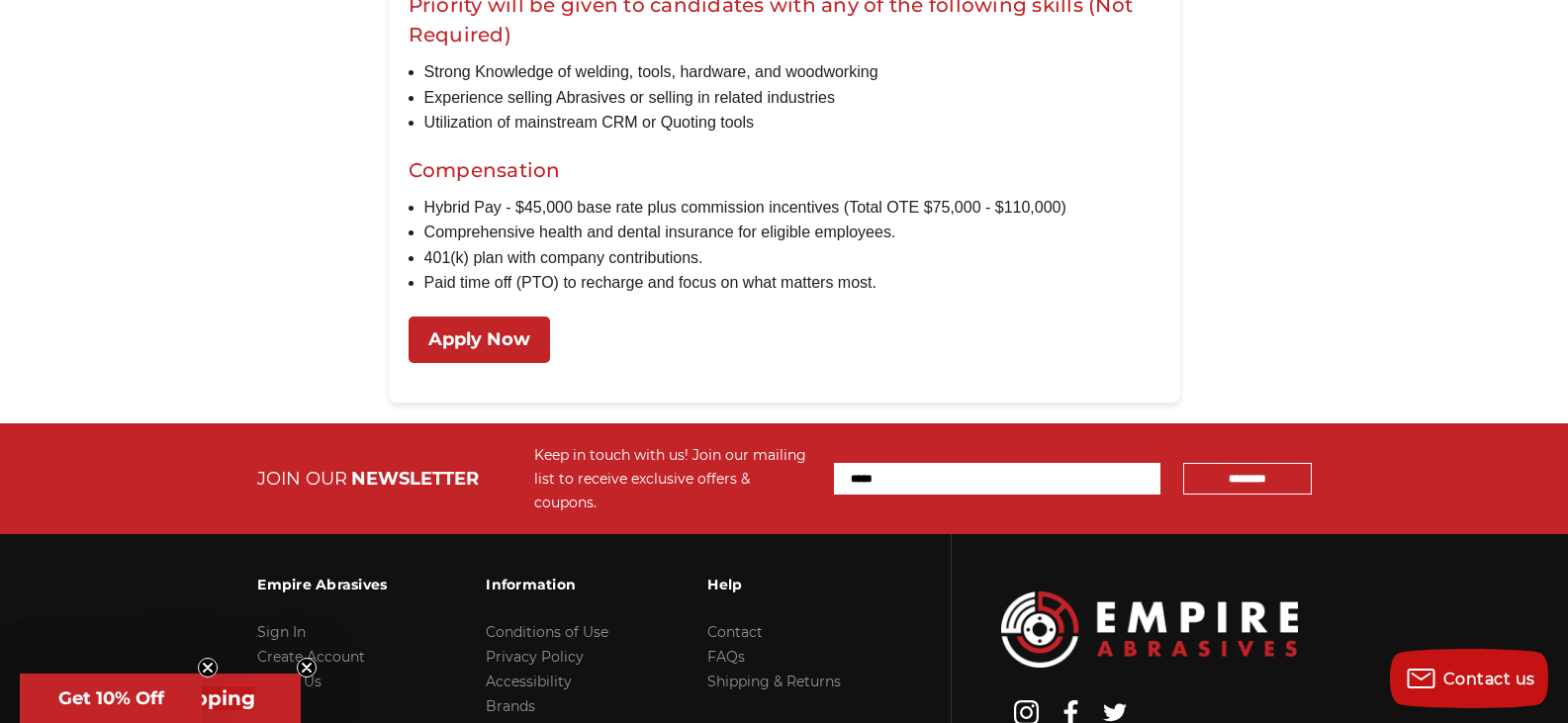
click at [522, 363] on link "Apply Now" at bounding box center [479, 340] width 141 height 46
